Goal: Task Accomplishment & Management: Complete application form

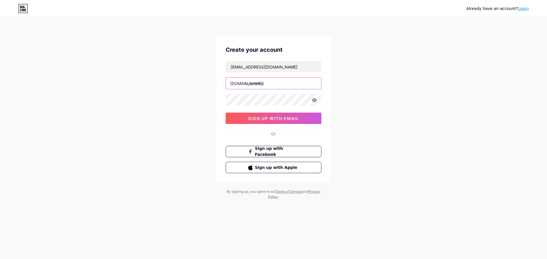
paste input "aiolossailing"
click at [263, 120] on span "sign up with email" at bounding box center [273, 118] width 51 height 5
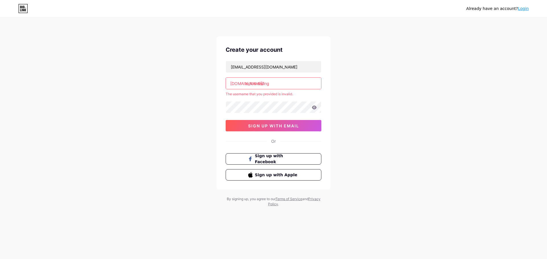
click at [257, 86] on input "aiolos-sailing" at bounding box center [273, 83] width 95 height 11
click at [277, 86] on input "aiolossailing" at bounding box center [273, 83] width 95 height 11
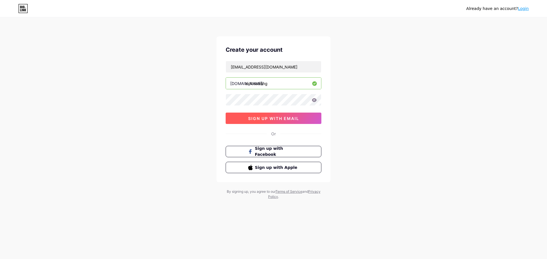
type input "aiolossailing"
click at [256, 118] on span "sign up with email" at bounding box center [273, 118] width 51 height 5
